Goal: Communication & Community: Answer question/provide support

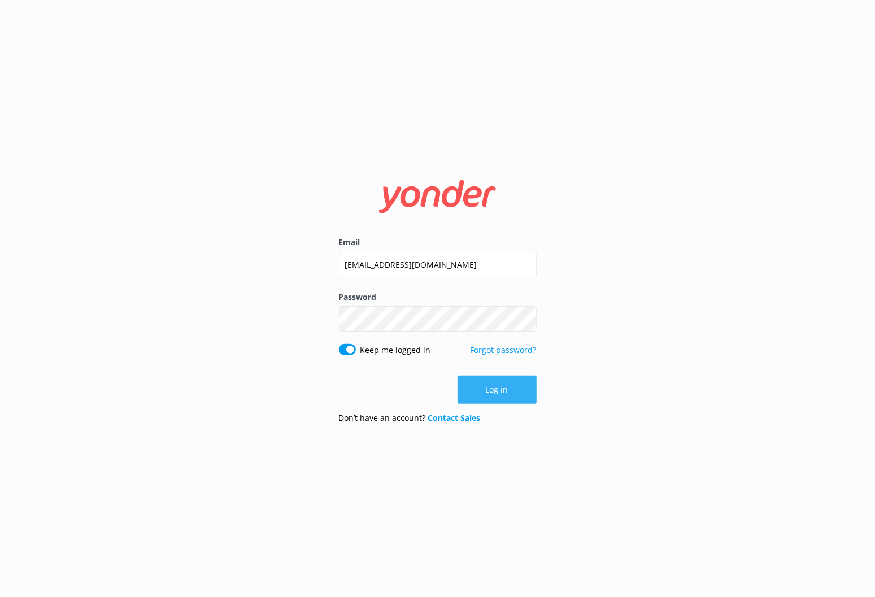
click at [506, 387] on button "Log in" at bounding box center [497, 390] width 79 height 28
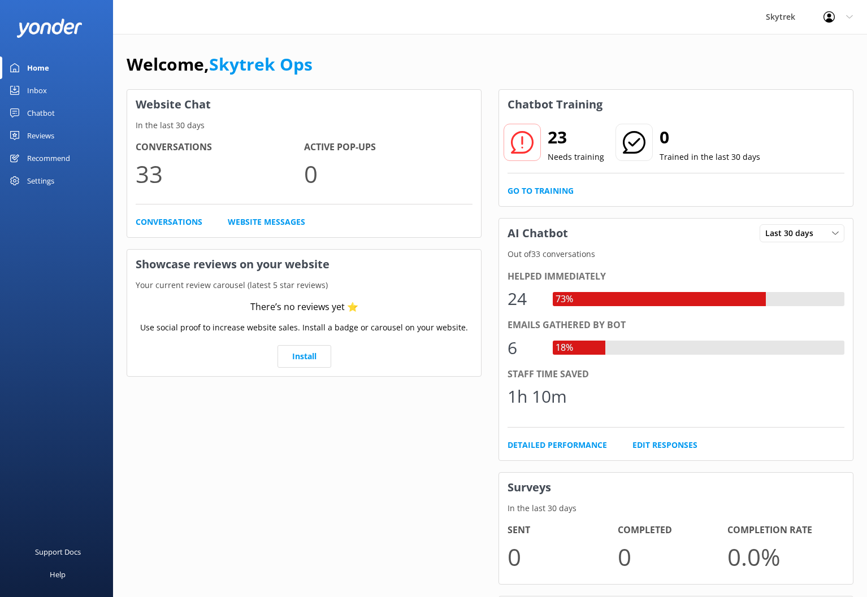
click at [40, 88] on div "Inbox" at bounding box center [37, 90] width 20 height 23
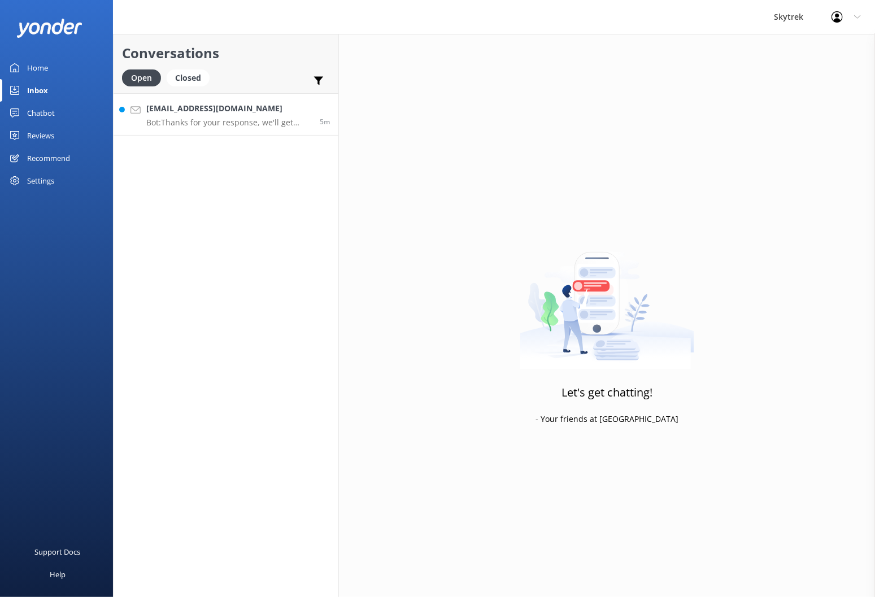
click at [235, 119] on p "Bot: Thanks for your response, we'll get back to you as soon as we can during o…" at bounding box center [228, 123] width 165 height 10
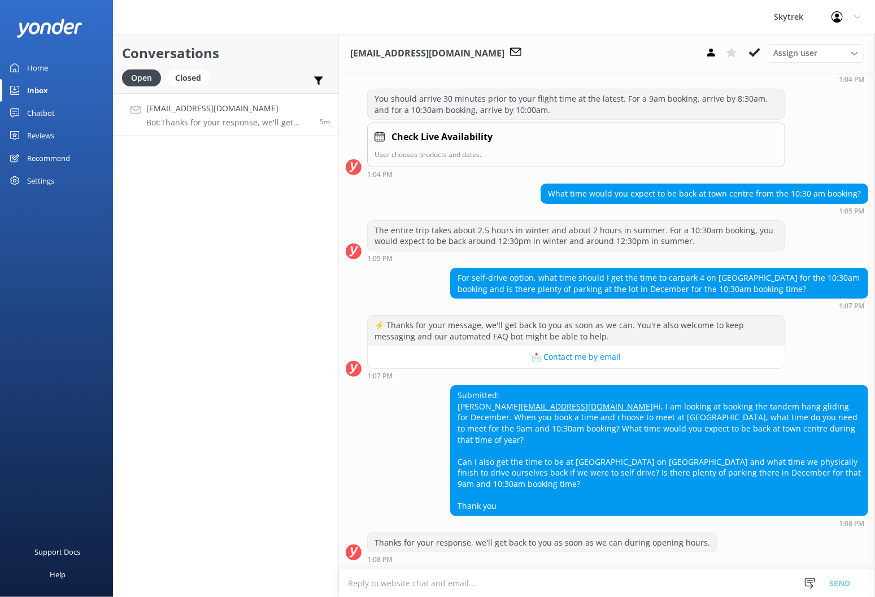
scroll to position [130, 0]
click at [532, 586] on textarea at bounding box center [607, 584] width 536 height 28
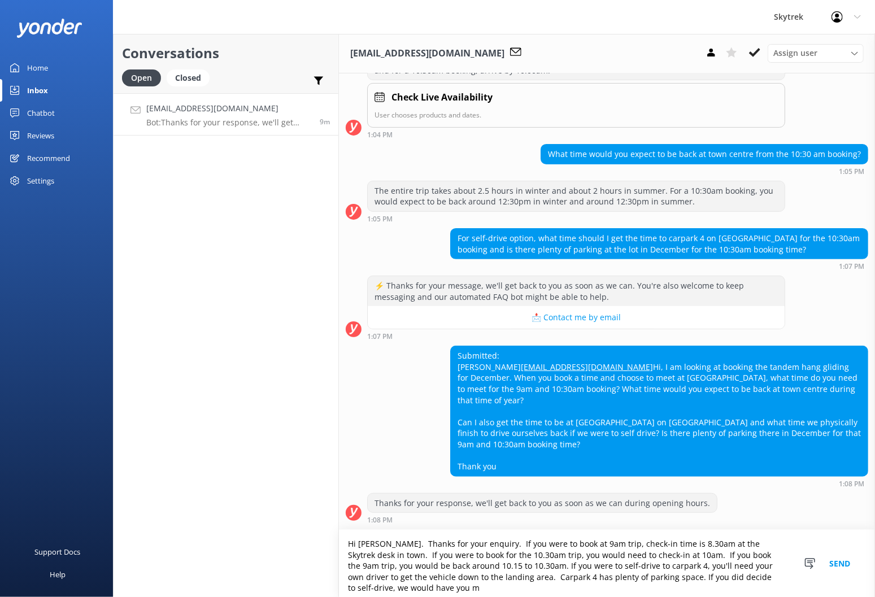
scroll to position [170, 0]
type textarea "Hi [PERSON_NAME]. Thanks for your enquiry. If you were to book at 9am trip, che…"
click at [844, 560] on button "Send" at bounding box center [840, 563] width 42 height 67
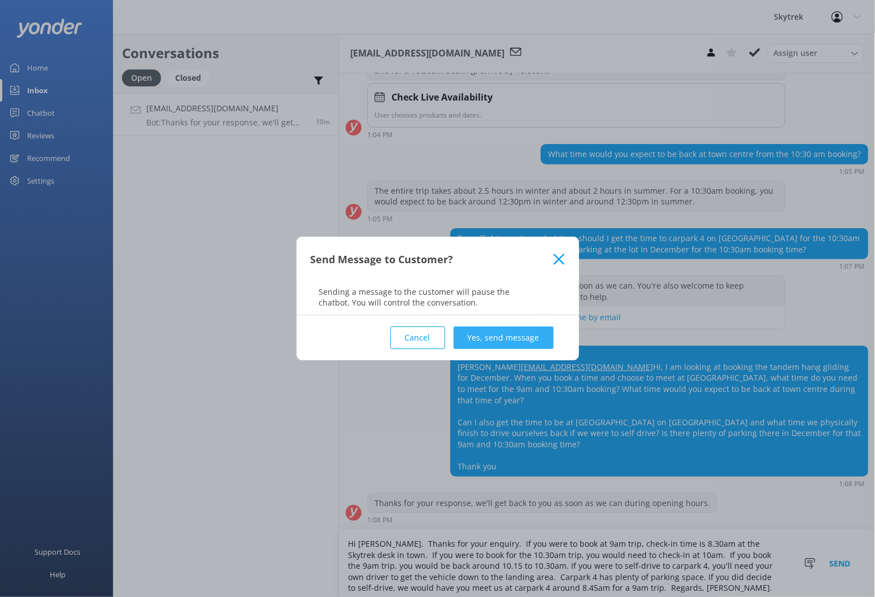
click at [516, 338] on button "Yes, send message" at bounding box center [504, 338] width 100 height 23
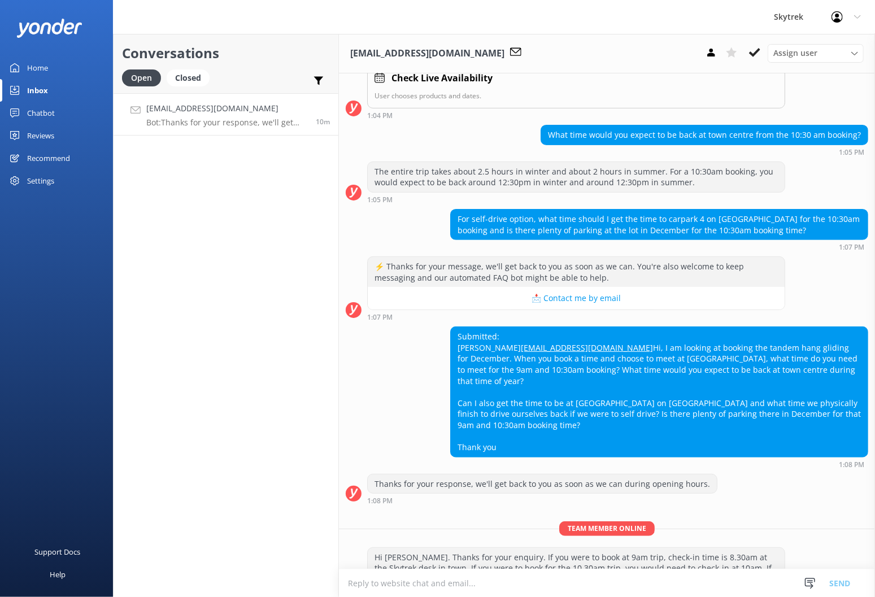
scroll to position [258, 0]
